Goal: Navigation & Orientation: Find specific page/section

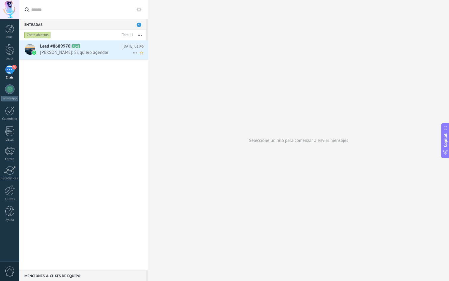
click at [74, 53] on span "[PERSON_NAME]: Si, quiero agendar" at bounding box center [86, 53] width 92 height 6
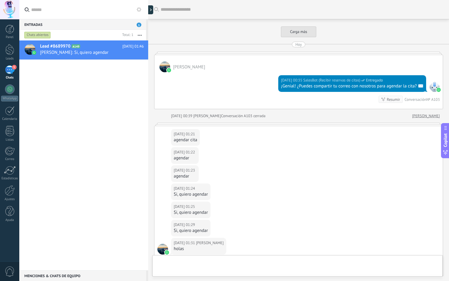
scroll to position [1407, 0]
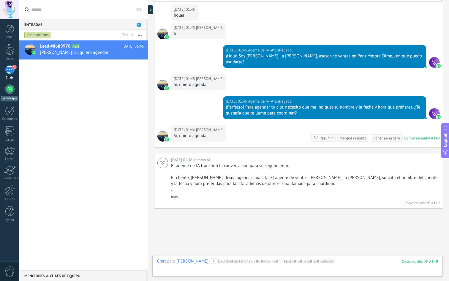
click at [12, 95] on link "WhatsApp" at bounding box center [9, 92] width 19 height 17
